Goal: Check status: Check status

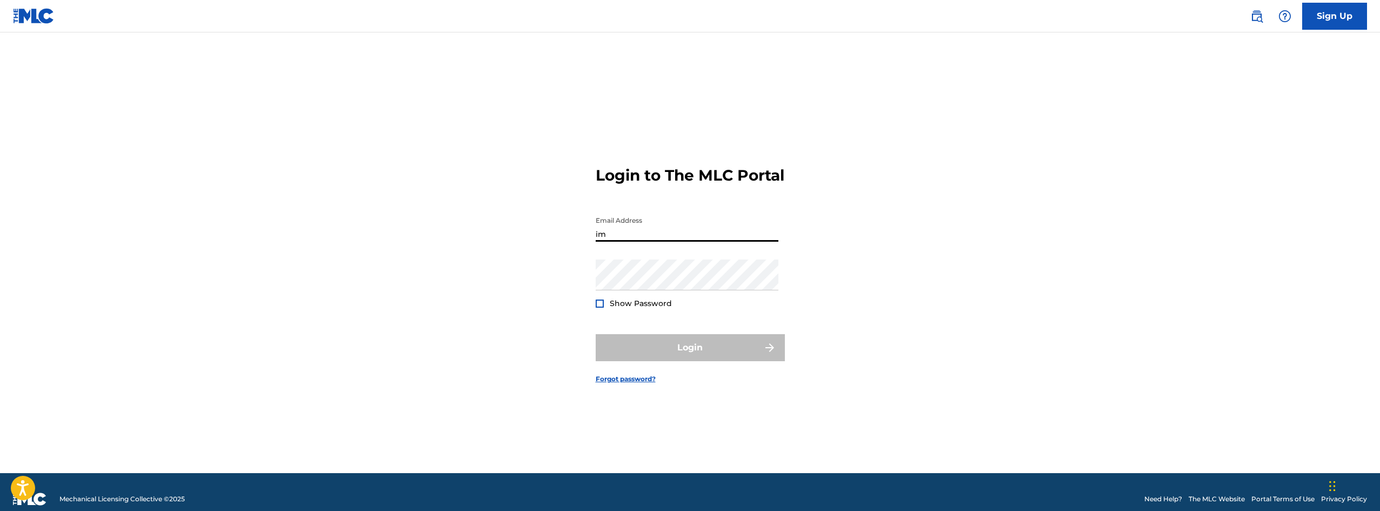
type input "[EMAIL_ADDRESS][DOMAIN_NAME]"
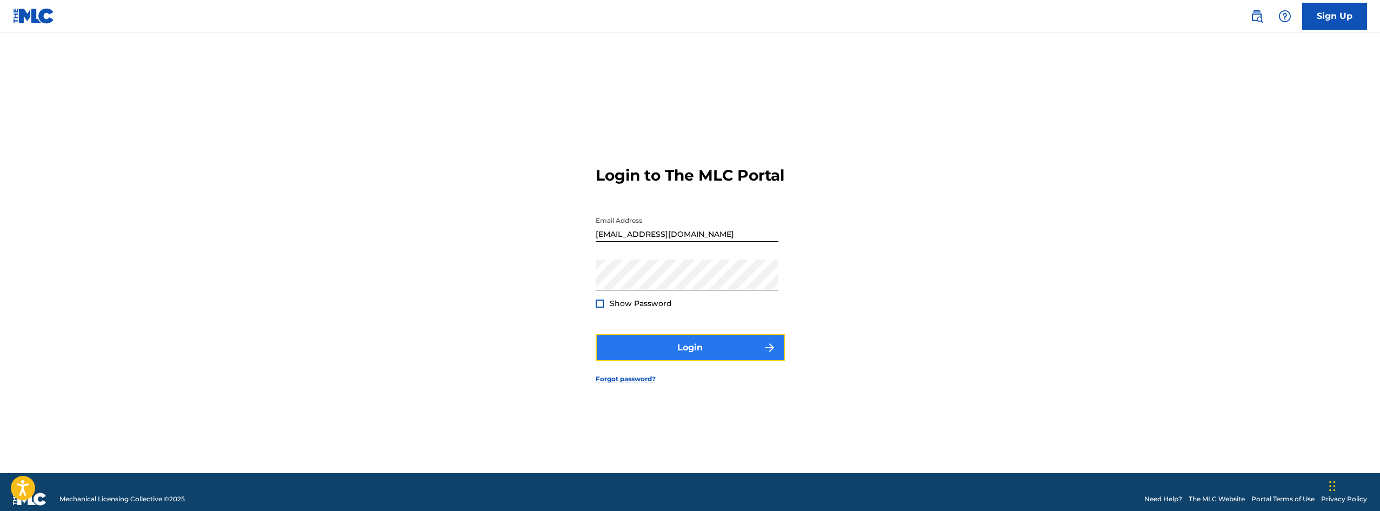
click at [703, 361] on button "Login" at bounding box center [689, 347] width 189 height 27
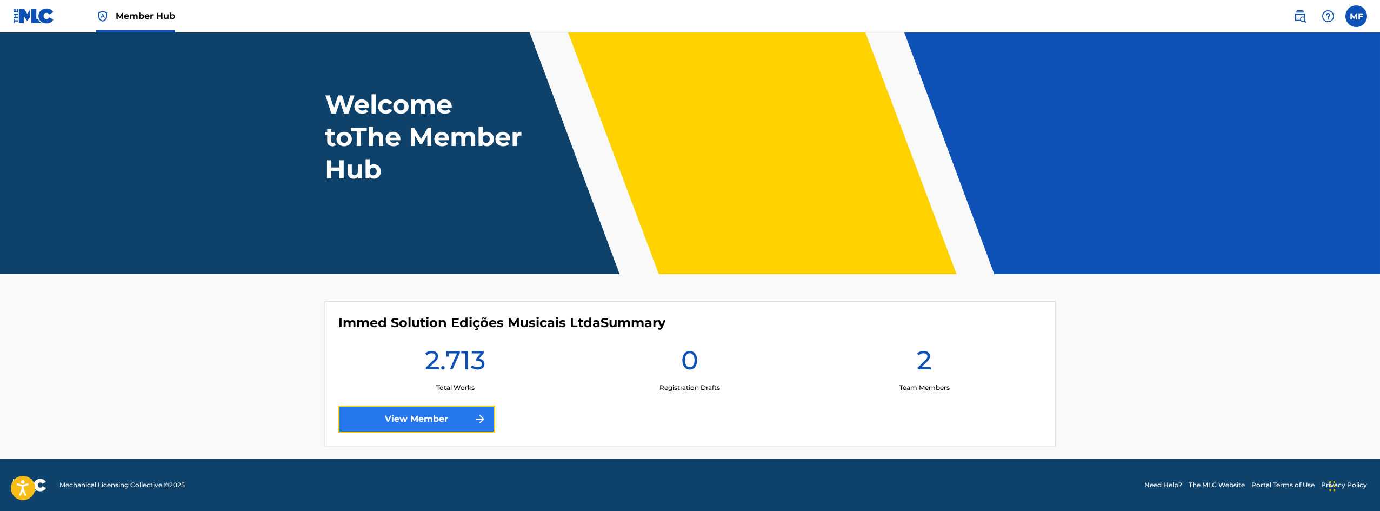
click at [437, 423] on link "View Member" at bounding box center [416, 418] width 157 height 27
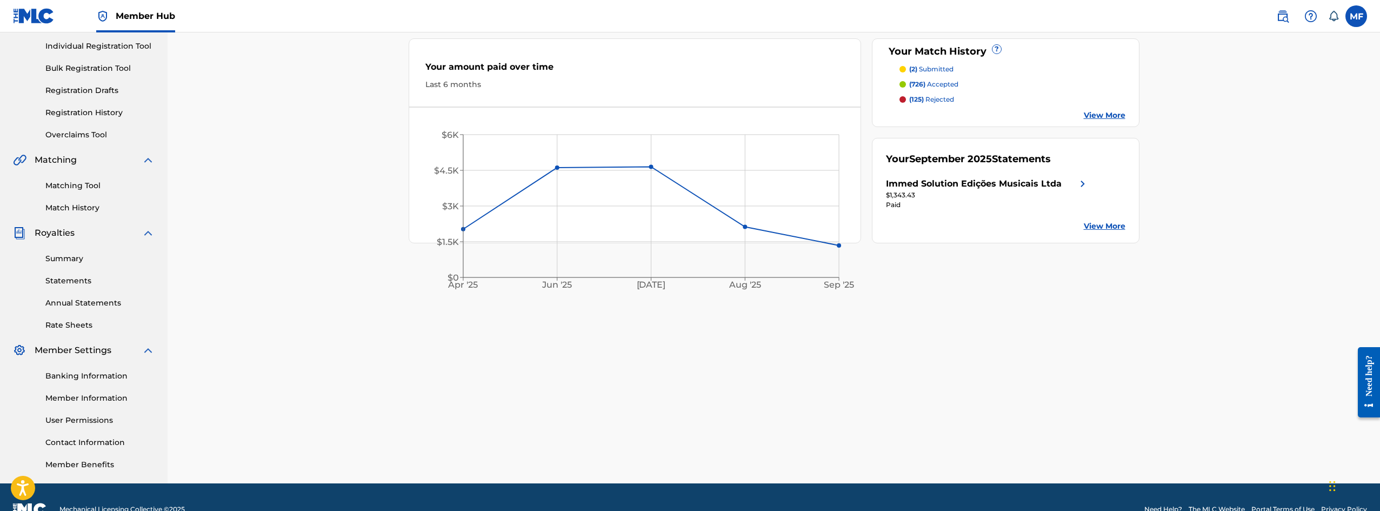
scroll to position [159, 0]
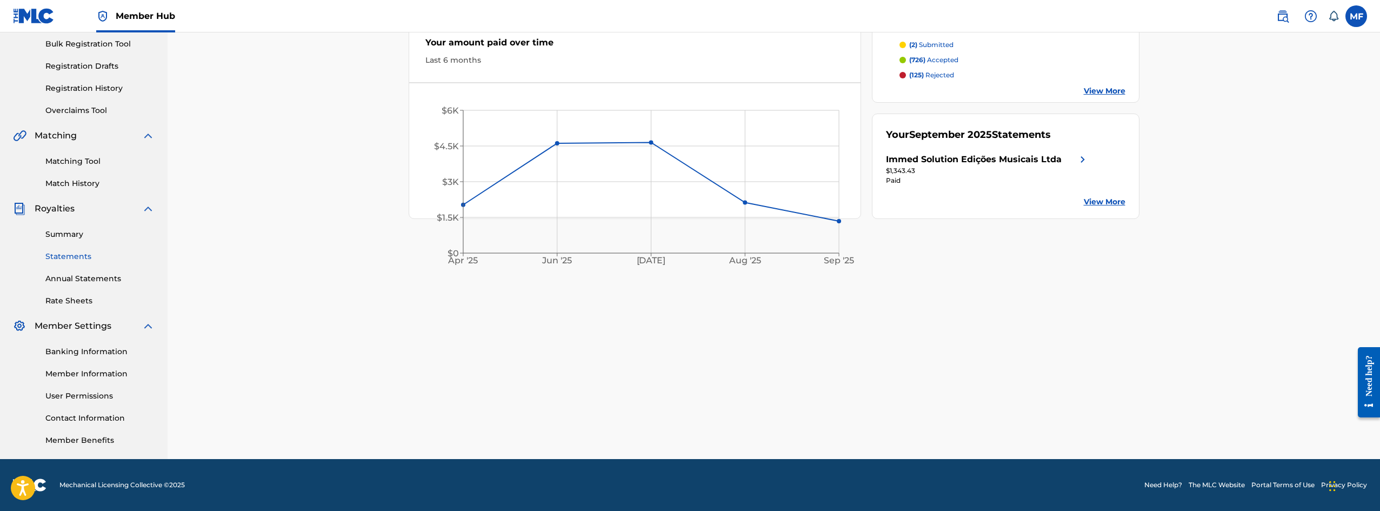
click at [92, 259] on link "Statements" at bounding box center [99, 256] width 109 height 11
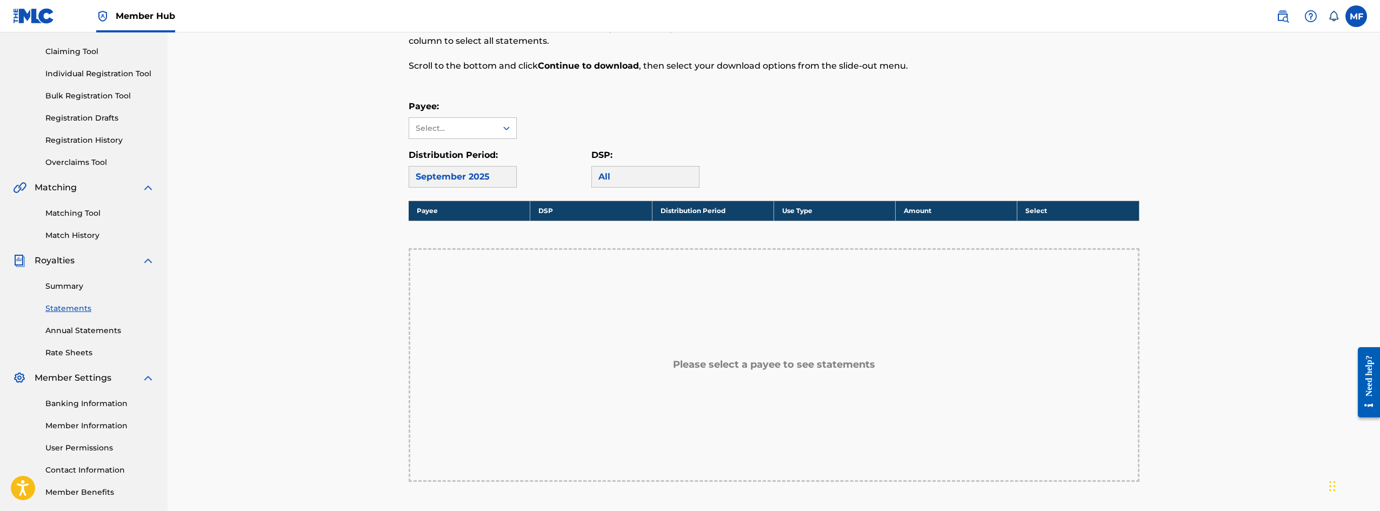
scroll to position [108, 0]
click at [621, 175] on div "All" at bounding box center [645, 176] width 108 height 22
click at [456, 124] on div "Select..." at bounding box center [452, 127] width 73 height 11
click at [459, 152] on div "Immed Solution Edições Musicais Ltda" at bounding box center [462, 164] width 107 height 53
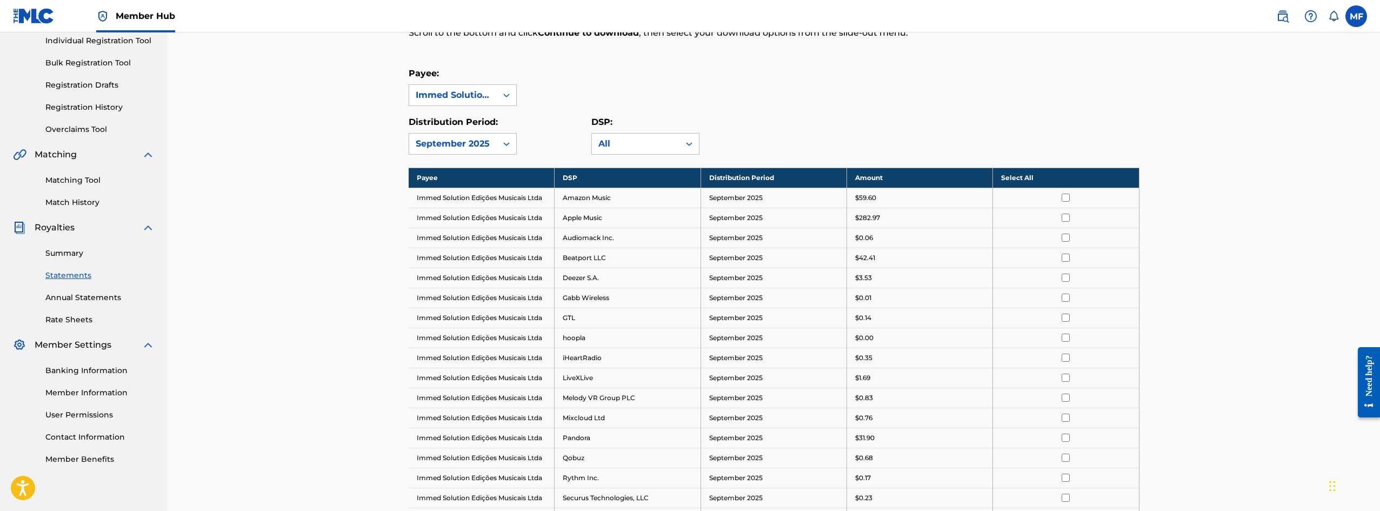
scroll to position [126, 0]
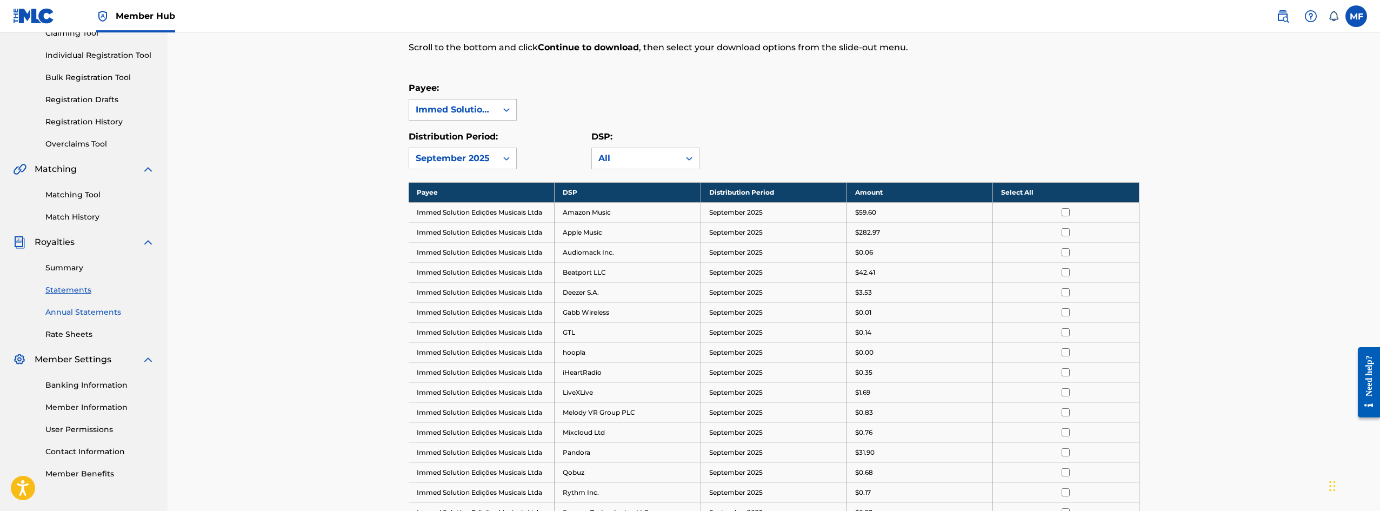
click at [80, 314] on link "Annual Statements" at bounding box center [99, 311] width 109 height 11
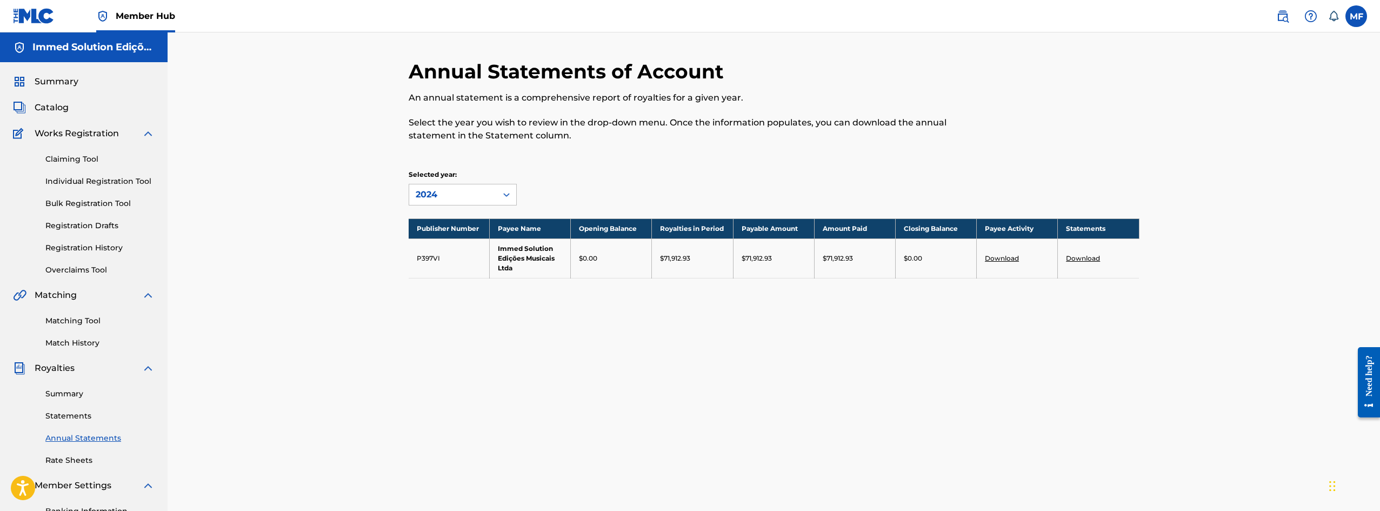
click at [66, 385] on div "Summary Statements Annual Statements Rate Sheets" at bounding box center [84, 419] width 142 height 91
click at [68, 392] on link "Summary" at bounding box center [99, 393] width 109 height 11
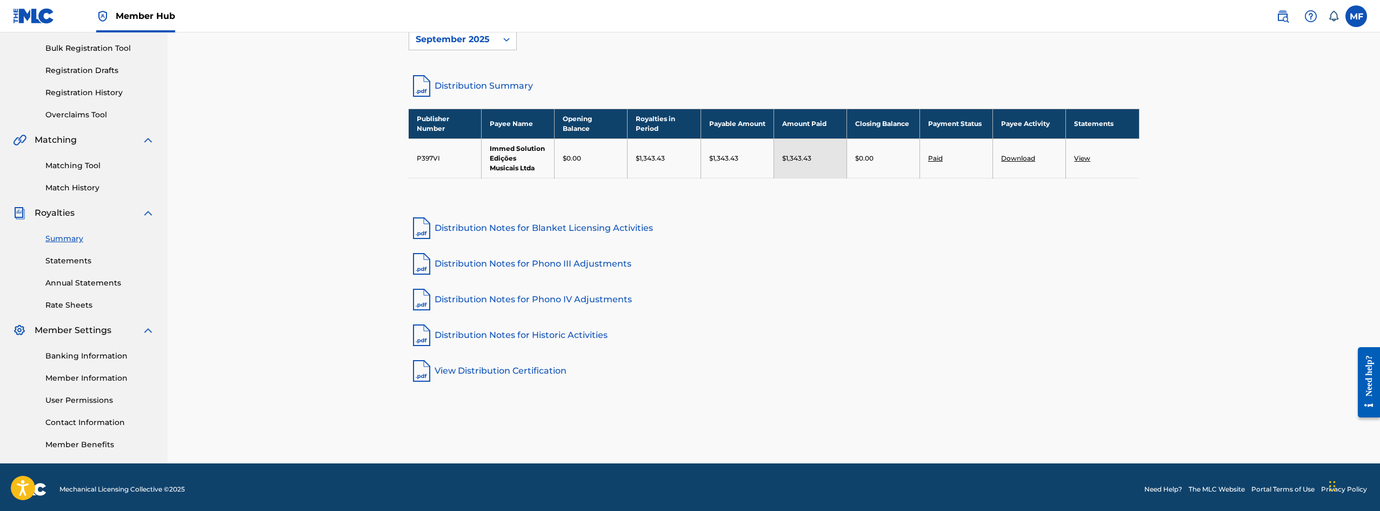
scroll to position [159, 0]
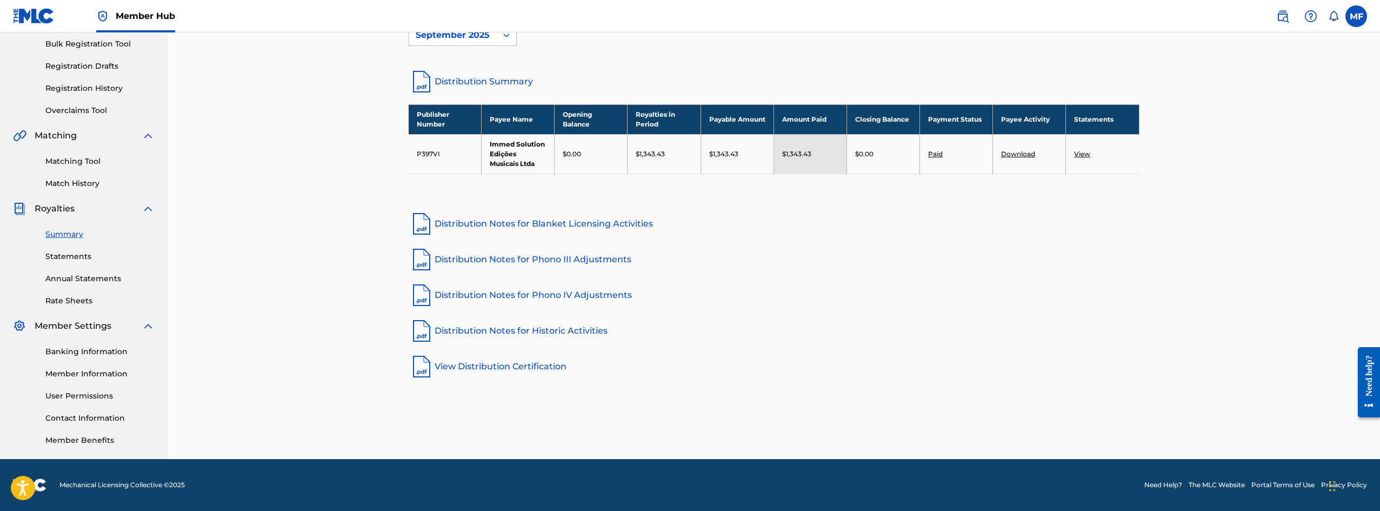
click at [813, 218] on link "Distribution Notes for Blanket Licensing Activities" at bounding box center [774, 224] width 731 height 26
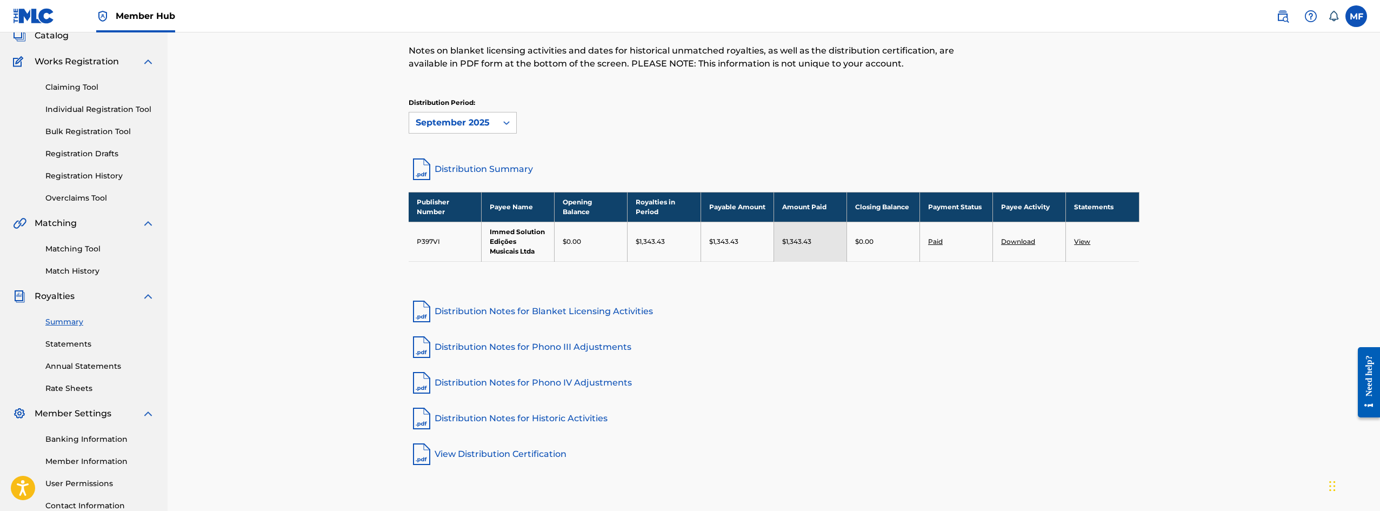
scroll to position [51, 0]
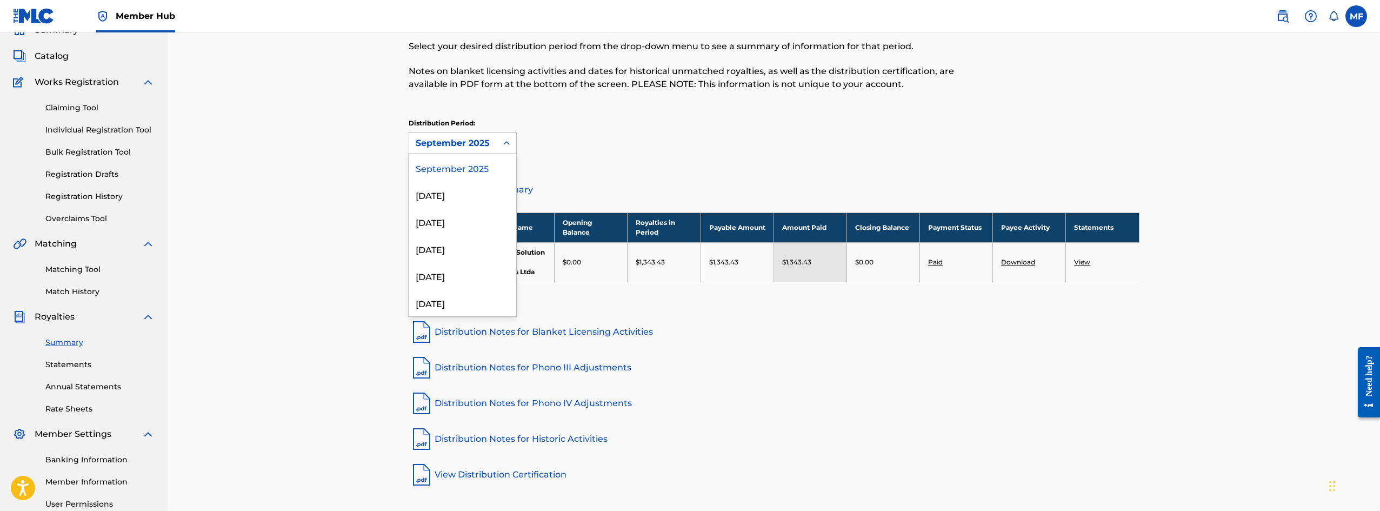
click at [497, 134] on div at bounding box center [506, 143] width 19 height 21
click at [454, 192] on div "[DATE]" at bounding box center [462, 194] width 107 height 27
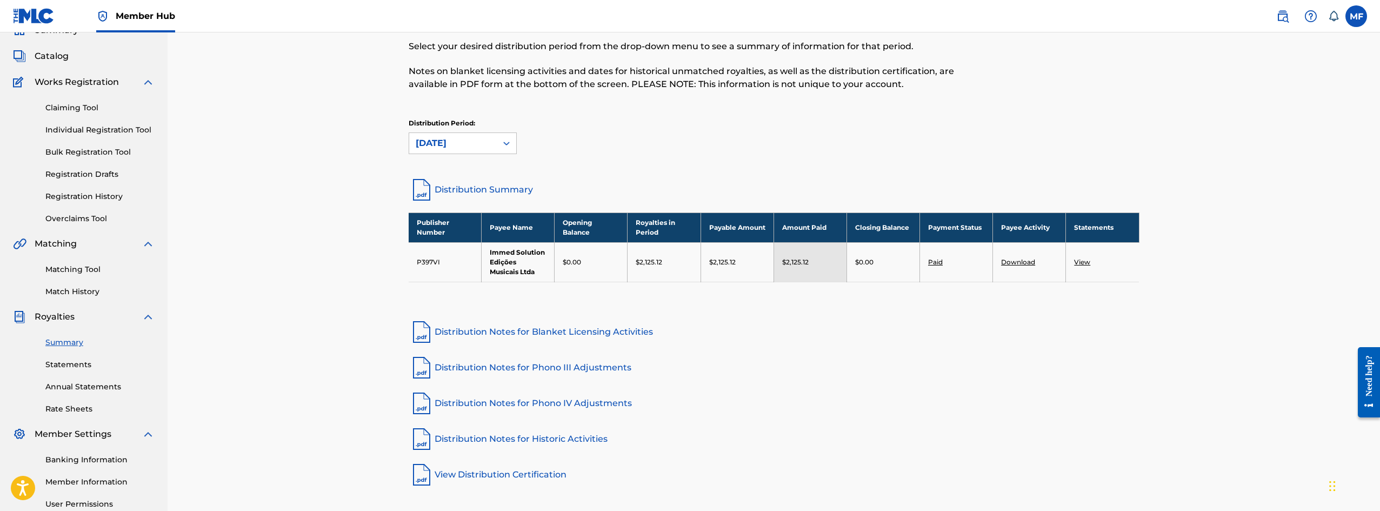
click at [498, 145] on div at bounding box center [506, 142] width 19 height 19
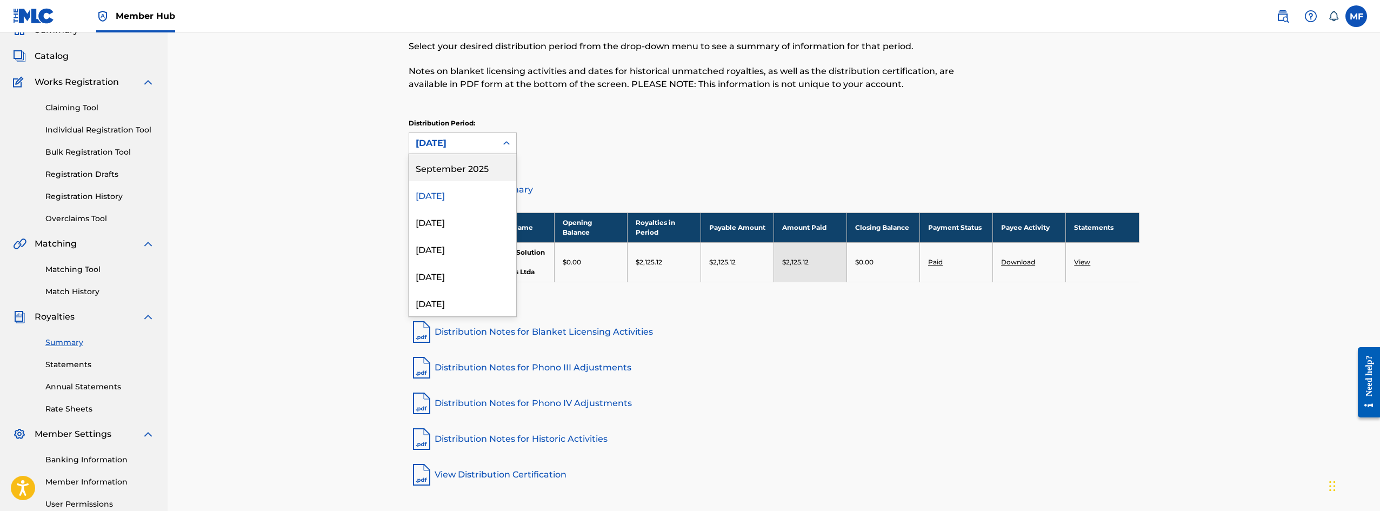
click at [444, 165] on div "September 2025" at bounding box center [462, 167] width 107 height 27
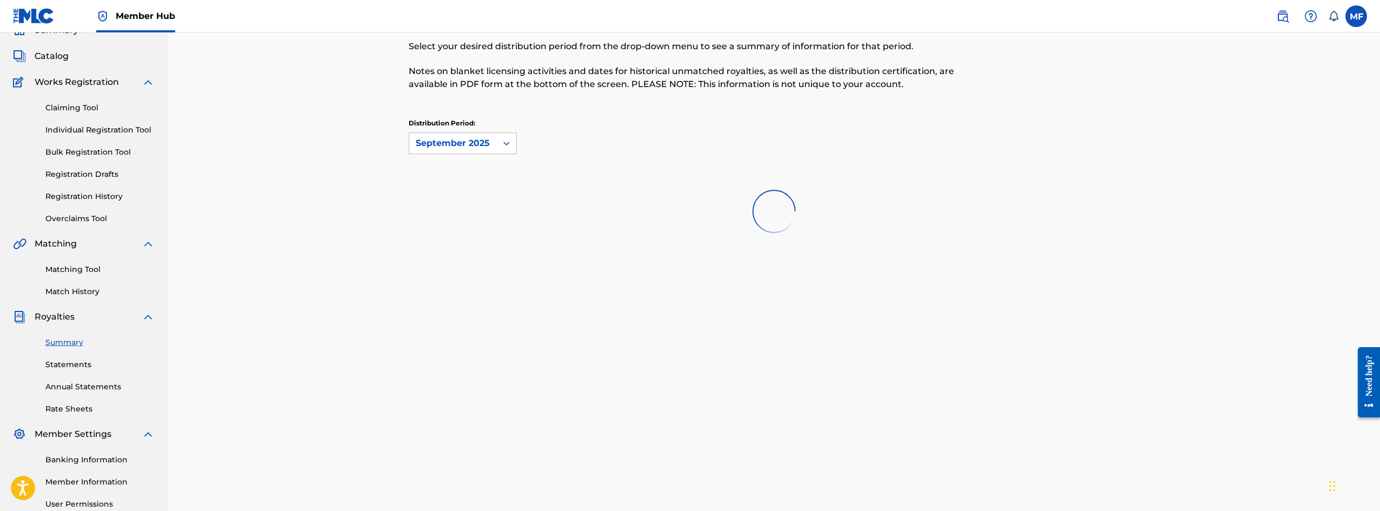
click at [487, 146] on div "September 2025" at bounding box center [453, 143] width 75 height 13
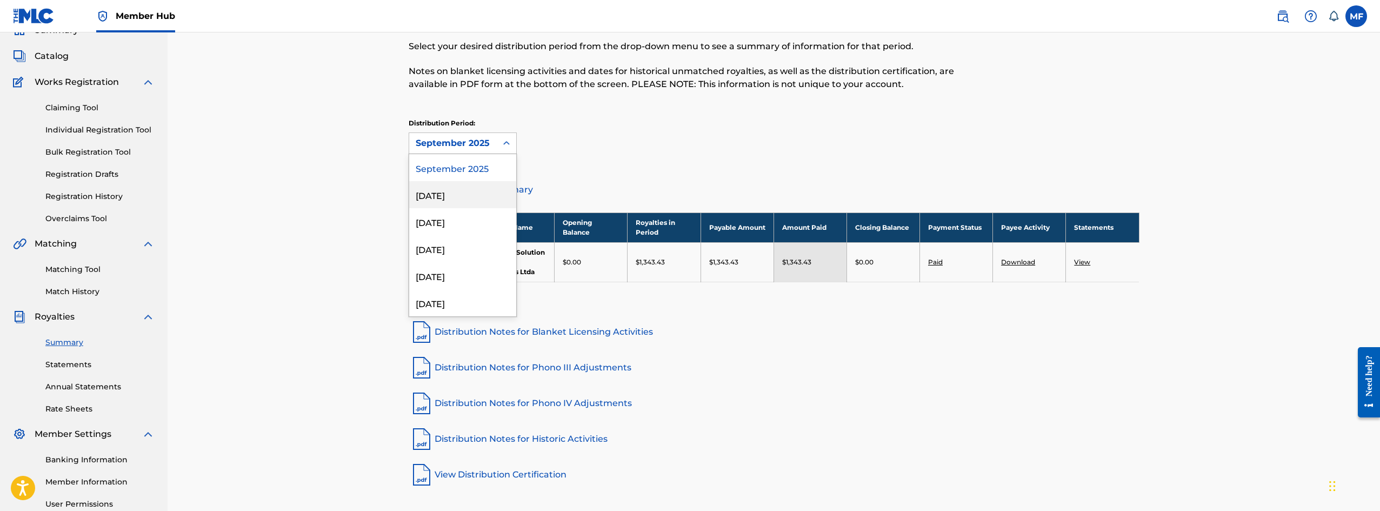
click at [451, 195] on div "[DATE]" at bounding box center [462, 194] width 107 height 27
